Goal: Check status

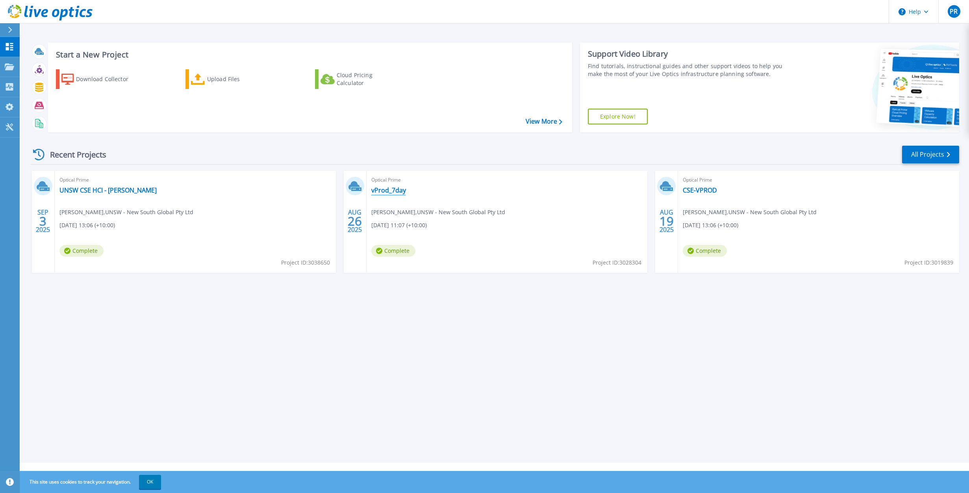
click at [387, 194] on link "vProd_7day" at bounding box center [388, 190] width 35 height 8
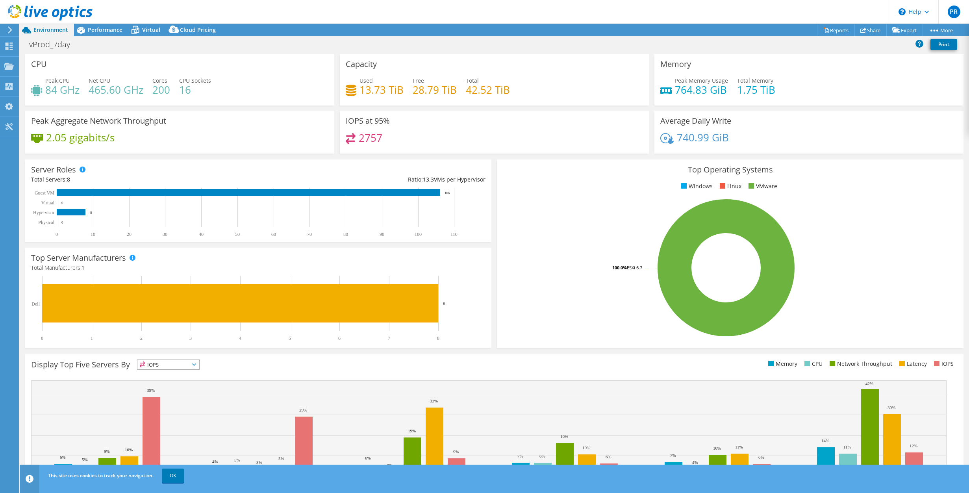
select select "USD"
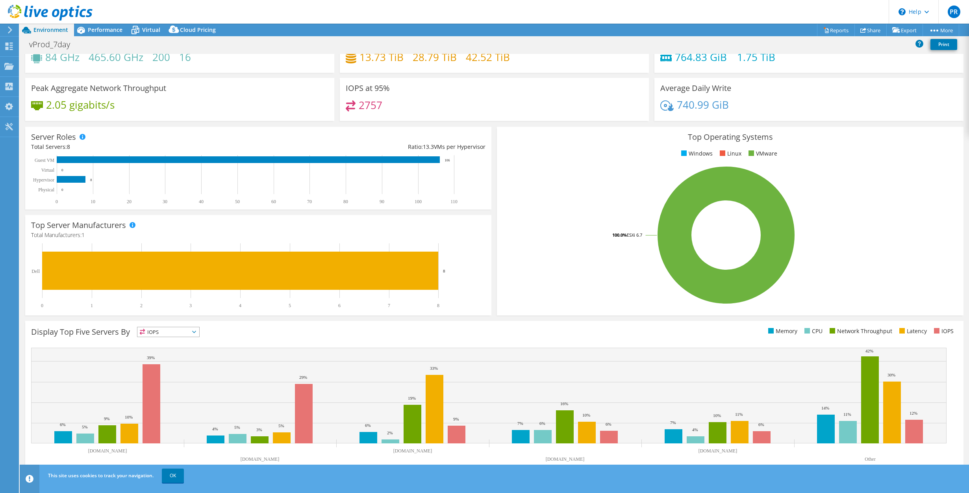
click at [198, 332] on span "IOPS" at bounding box center [168, 331] width 62 height 9
click at [268, 340] on div "Display Top Five Servers By IOPS IOPS" at bounding box center [494, 397] width 938 height 153
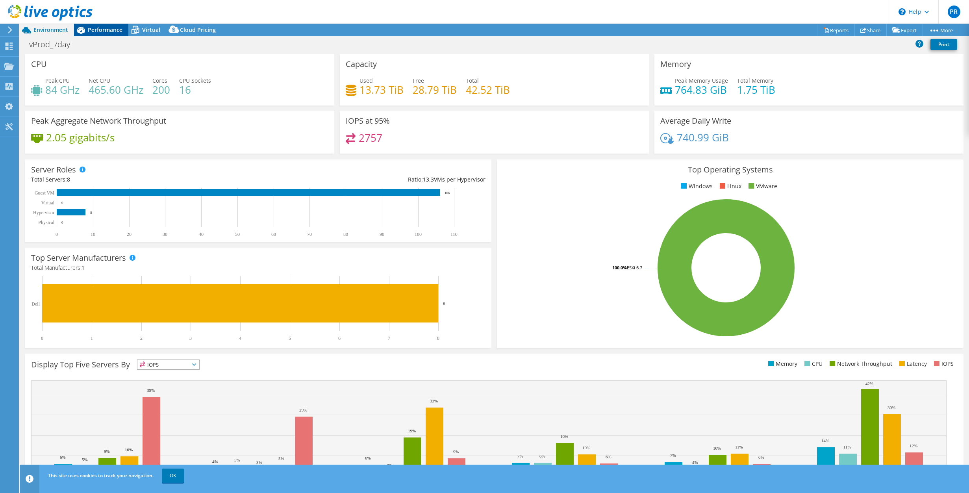
click at [98, 33] on span "Performance" at bounding box center [105, 29] width 35 height 7
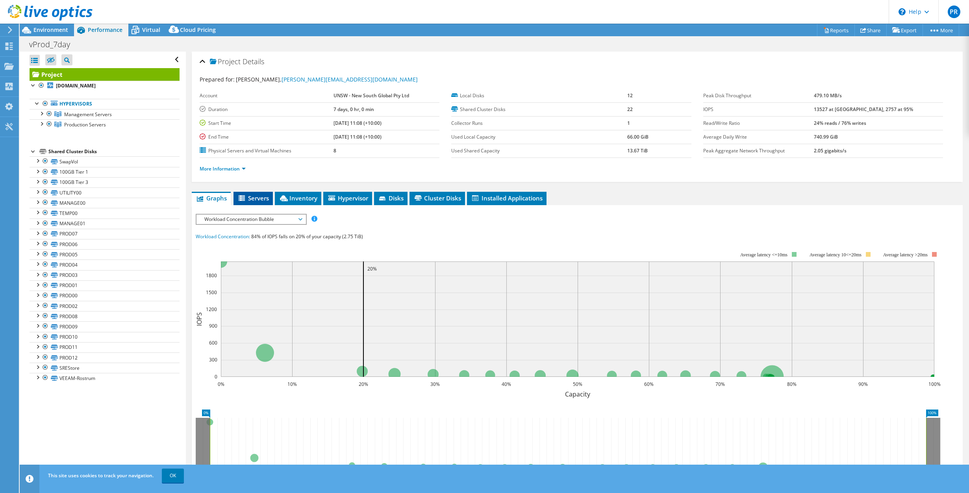
click at [252, 200] on span "Servers" at bounding box center [252, 198] width 31 height 8
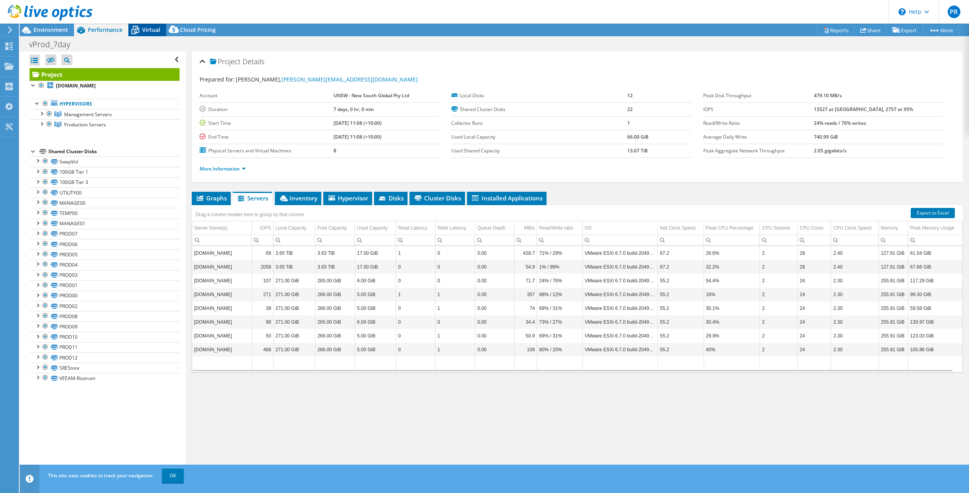
click at [144, 29] on span "Virtual" at bounding box center [151, 29] width 18 height 7
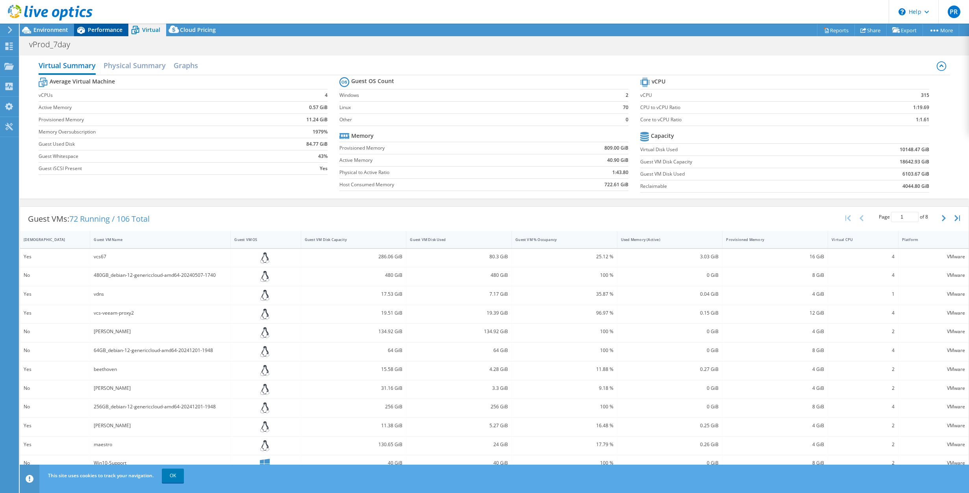
click at [100, 31] on span "Performance" at bounding box center [105, 29] width 35 height 7
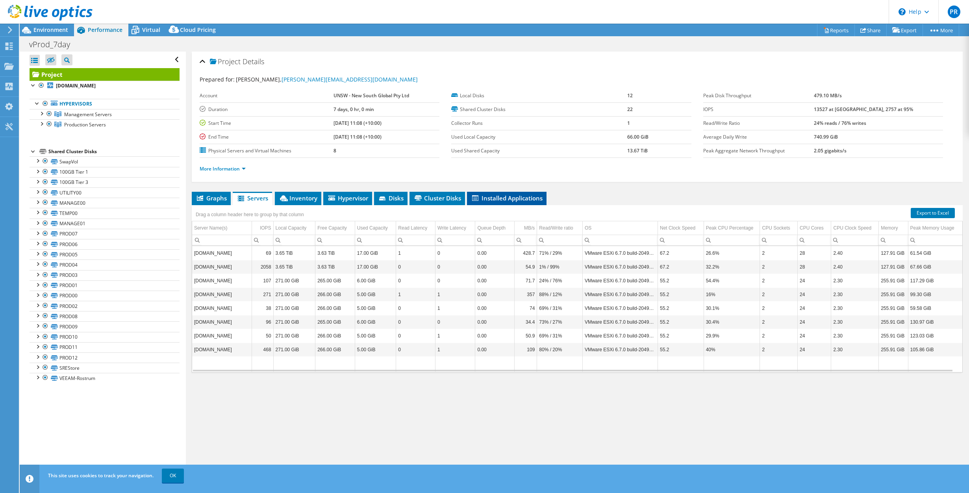
click at [513, 194] on span "Installed Applications" at bounding box center [507, 198] width 72 height 8
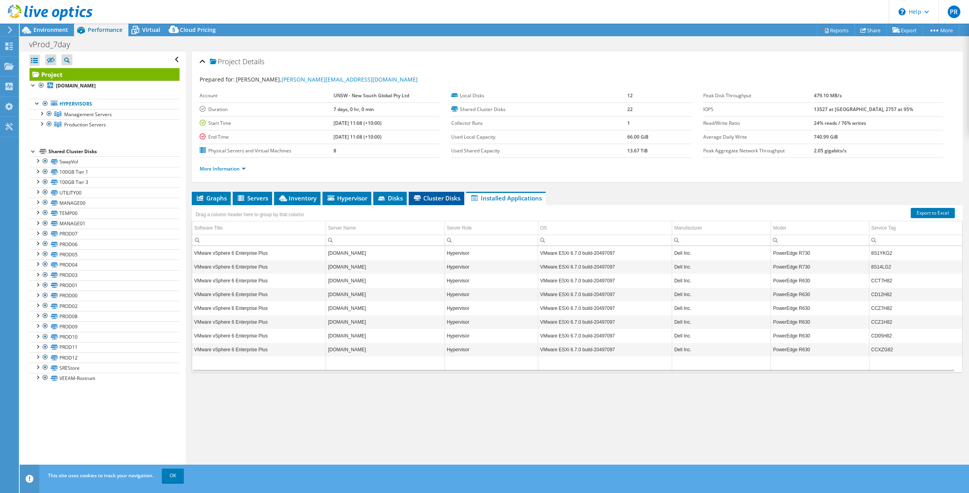
click at [434, 198] on span "Cluster Disks" at bounding box center [436, 198] width 48 height 8
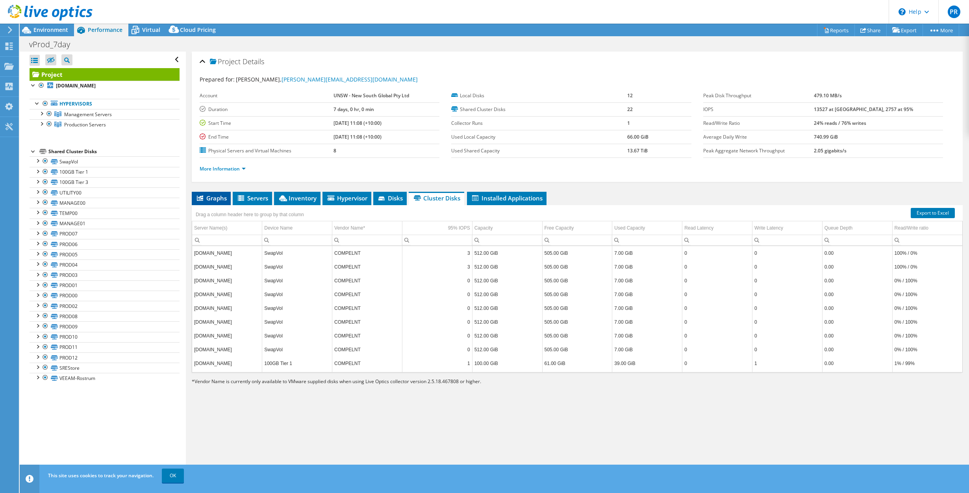
click at [207, 200] on span "Graphs" at bounding box center [211, 198] width 31 height 8
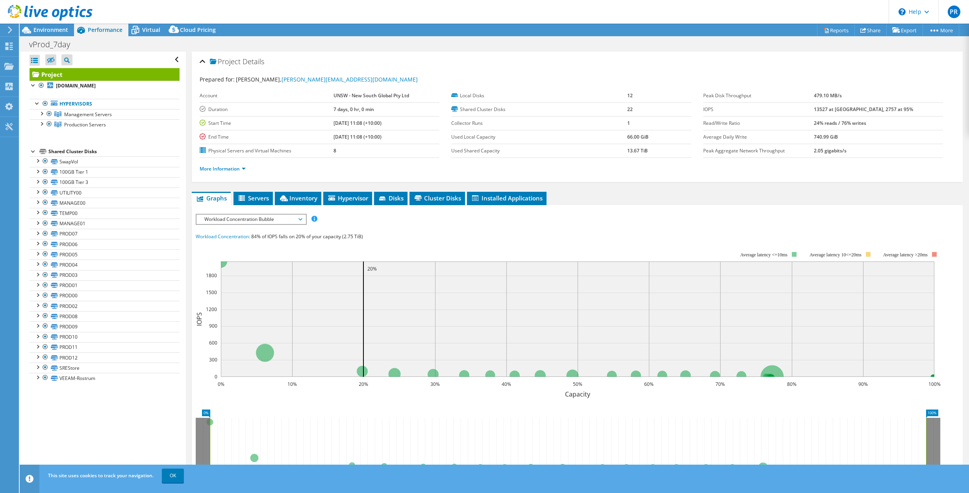
scroll to position [81, 0]
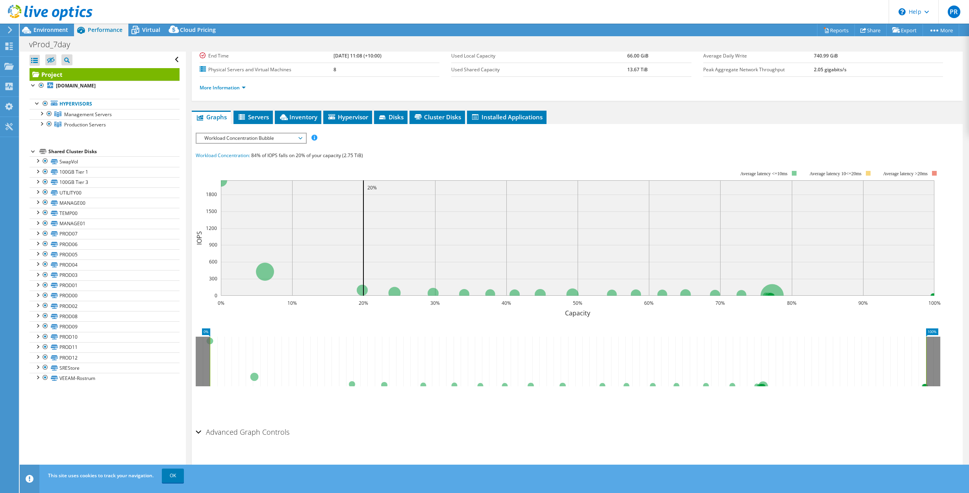
click at [199, 429] on div "Advanced Graph Controls" at bounding box center [577, 432] width 763 height 17
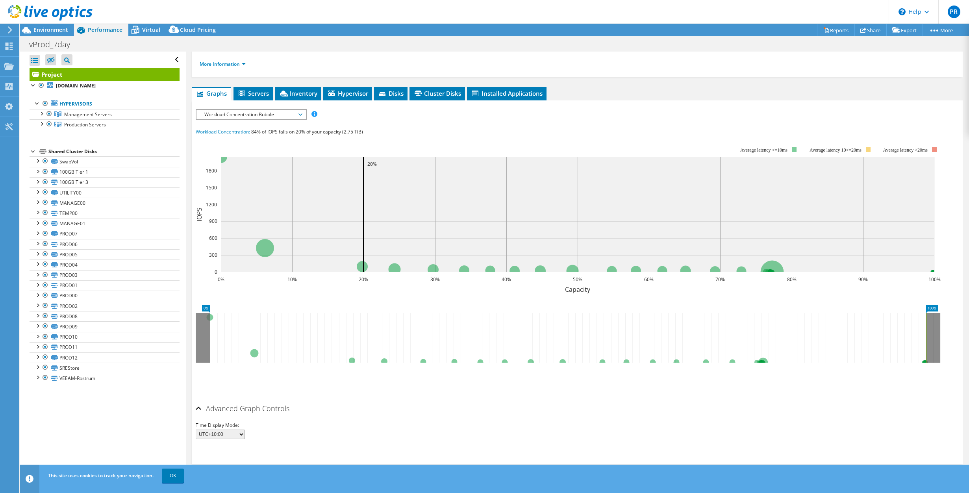
scroll to position [112, 0]
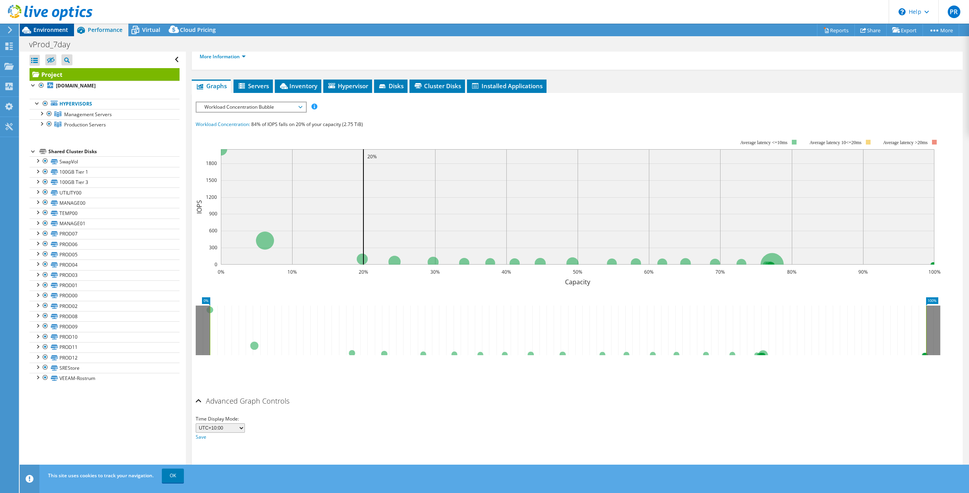
click at [45, 32] on span "Environment" at bounding box center [50, 29] width 35 height 7
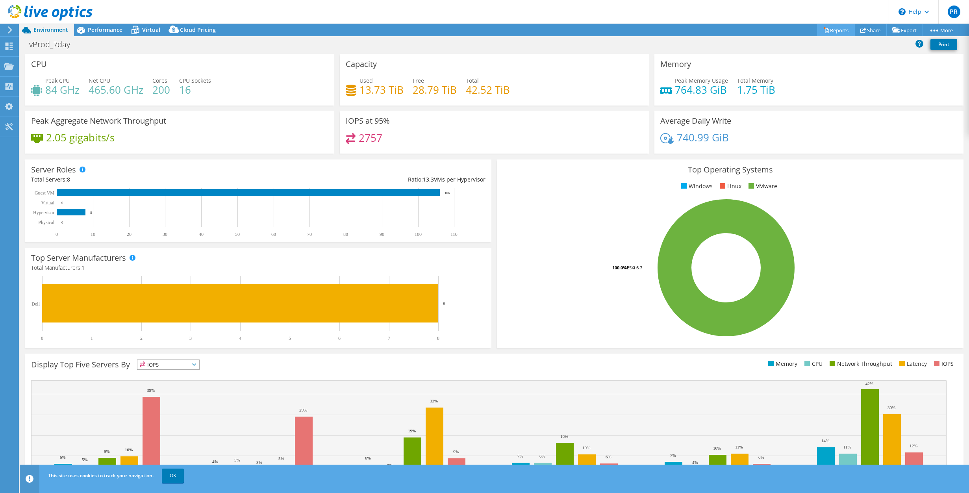
click at [827, 31] on link "Reports" at bounding box center [836, 30] width 38 height 12
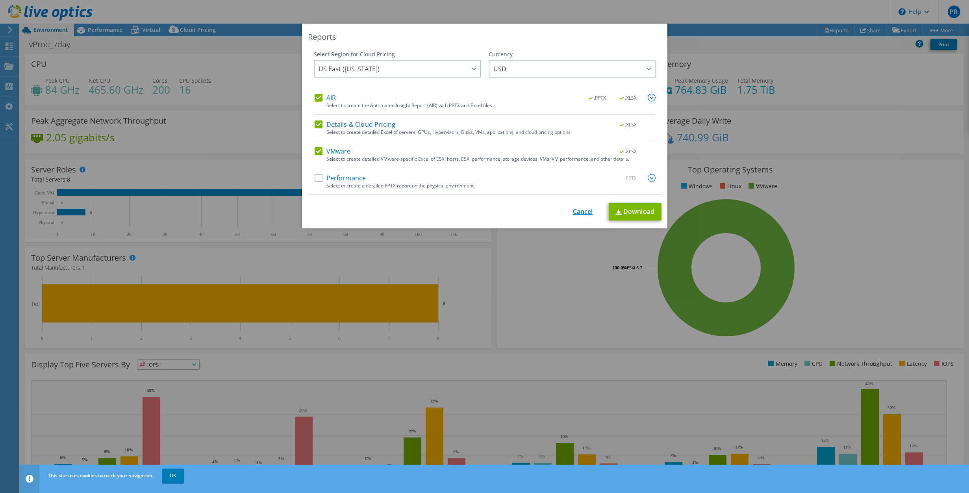
click at [576, 209] on link "Cancel" at bounding box center [583, 211] width 20 height 7
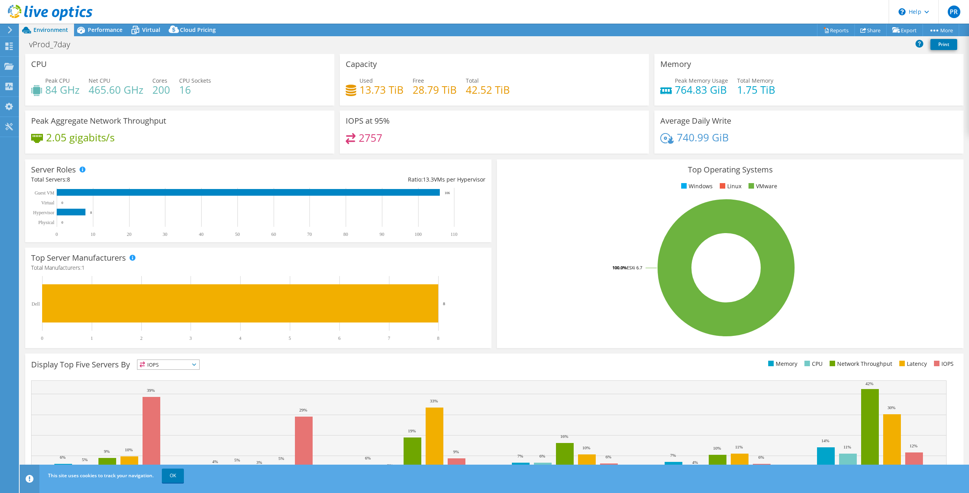
scroll to position [33, 0]
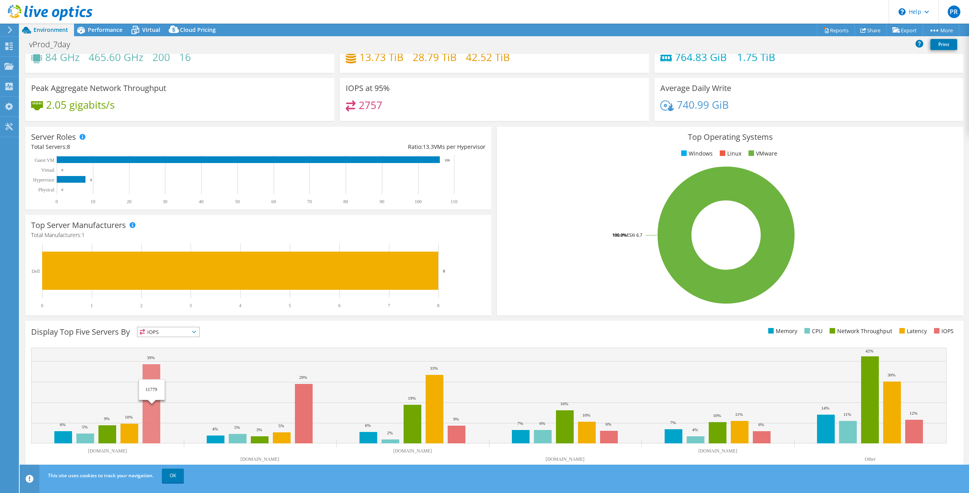
click at [149, 417] on rect at bounding box center [151, 403] width 18 height 79
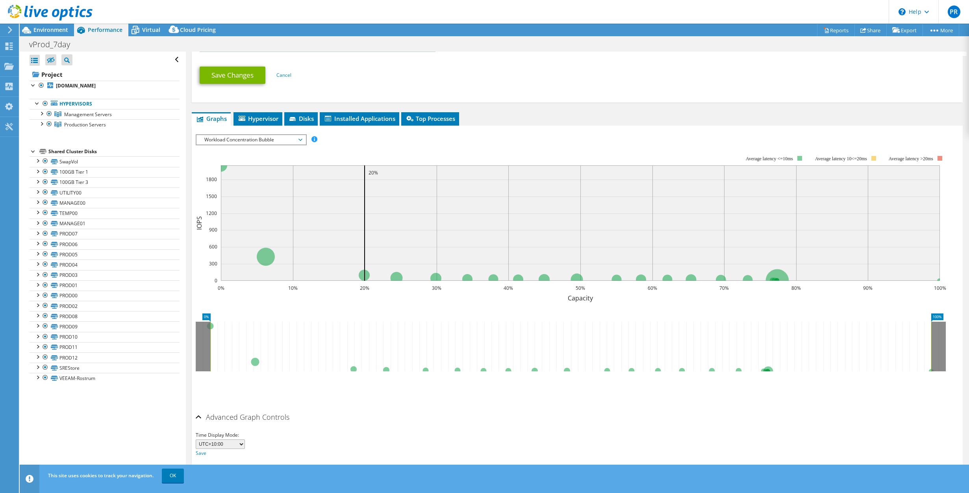
scroll to position [431, 0]
